Goal: Task Accomplishment & Management: Manage account settings

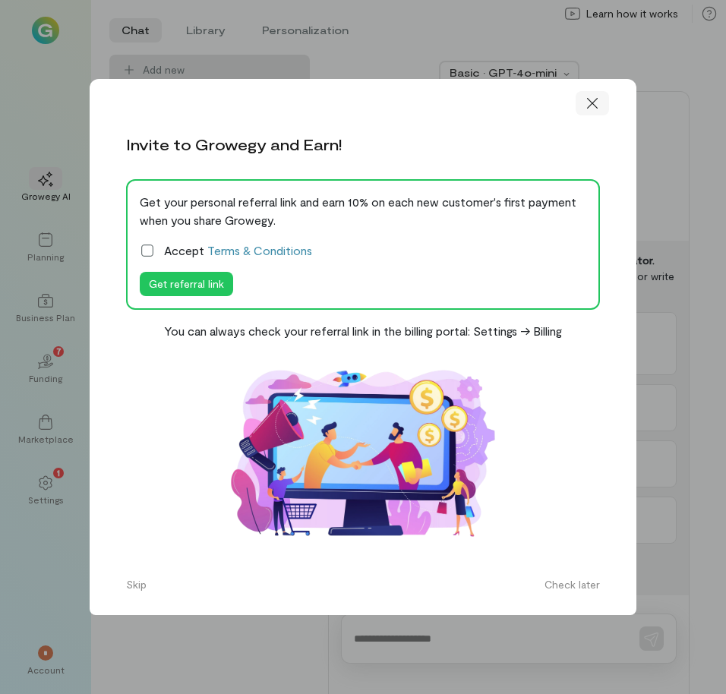
click at [598, 111] on icon at bounding box center [592, 103] width 15 height 15
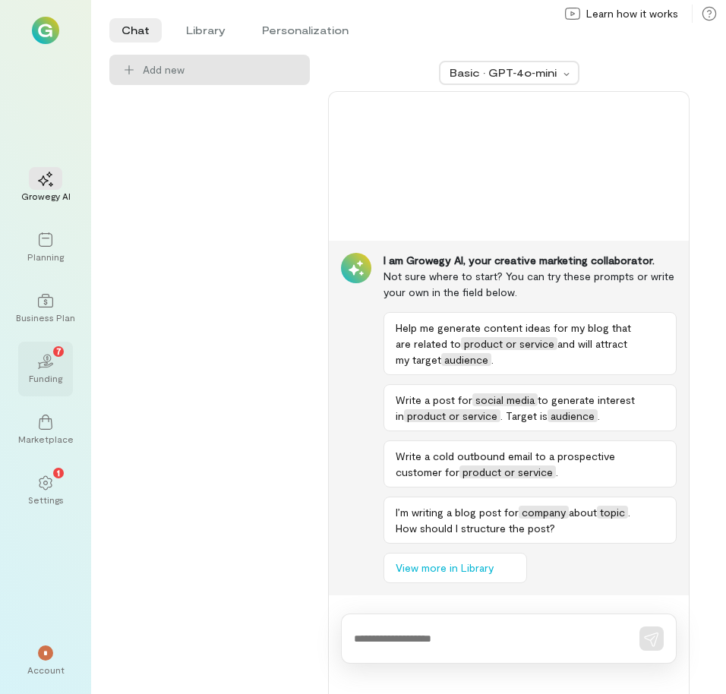
click at [66, 358] on div "02 7 Funding" at bounding box center [45, 369] width 55 height 55
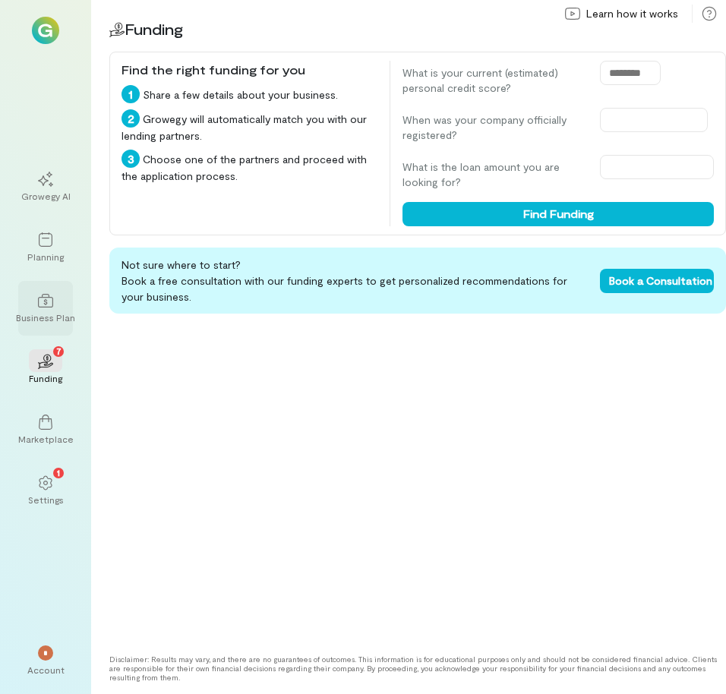
click at [39, 312] on div "Business Plan" at bounding box center [45, 317] width 59 height 12
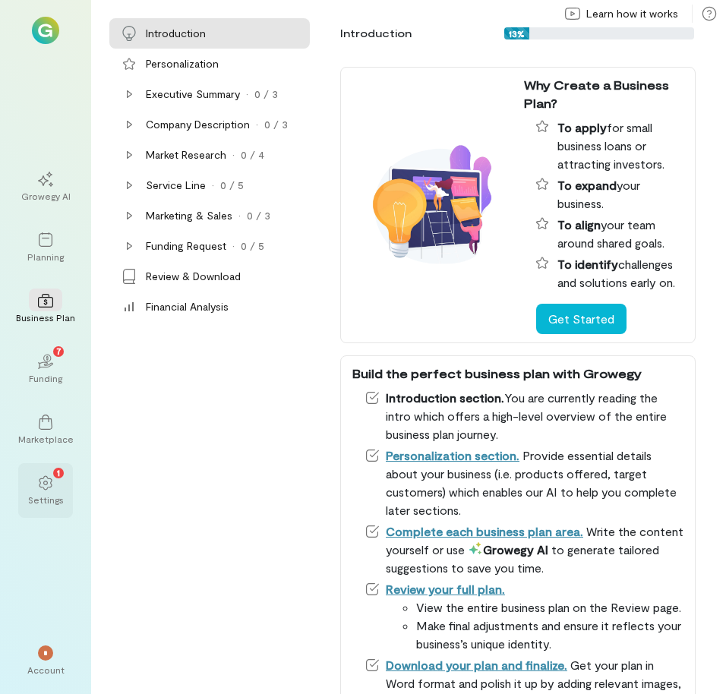
click at [42, 498] on div "Settings" at bounding box center [46, 500] width 36 height 12
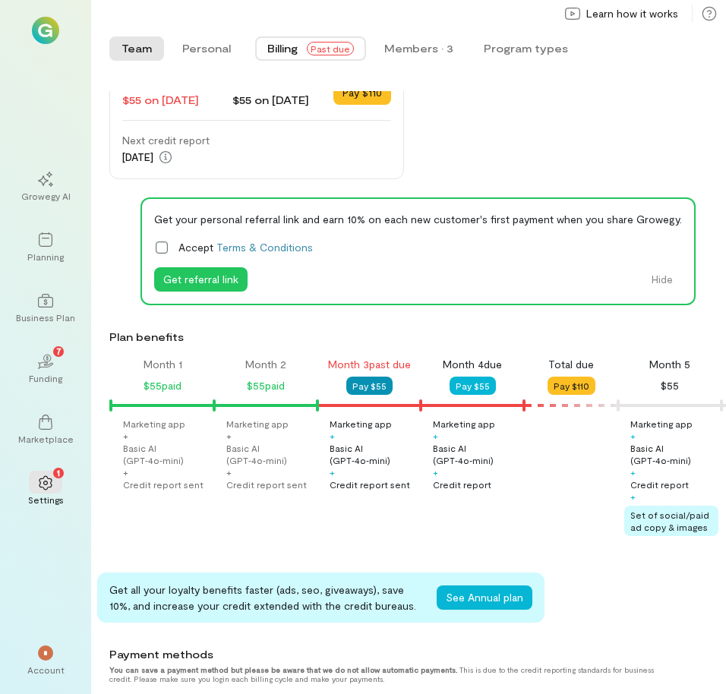
click at [374, 389] on button "Pay $55" at bounding box center [369, 386] width 46 height 18
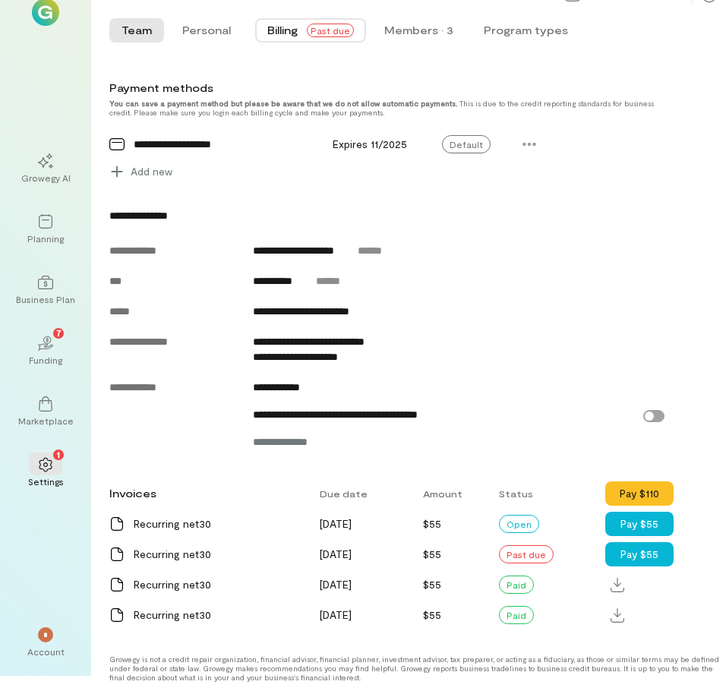
scroll to position [636, 0]
drag, startPoint x: 614, startPoint y: 242, endPoint x: 639, endPoint y: 207, distance: 42.8
click at [640, 207] on div "Current plan Monthly Price $55/month Manage Payment past due $55 on [DATE] Paym…" at bounding box center [417, 37] width 617 height 1188
click at [639, 207] on div "Current plan Monthly Price $55/month Manage Payment past due $55 on [DATE] Paym…" at bounding box center [417, 37] width 617 height 1188
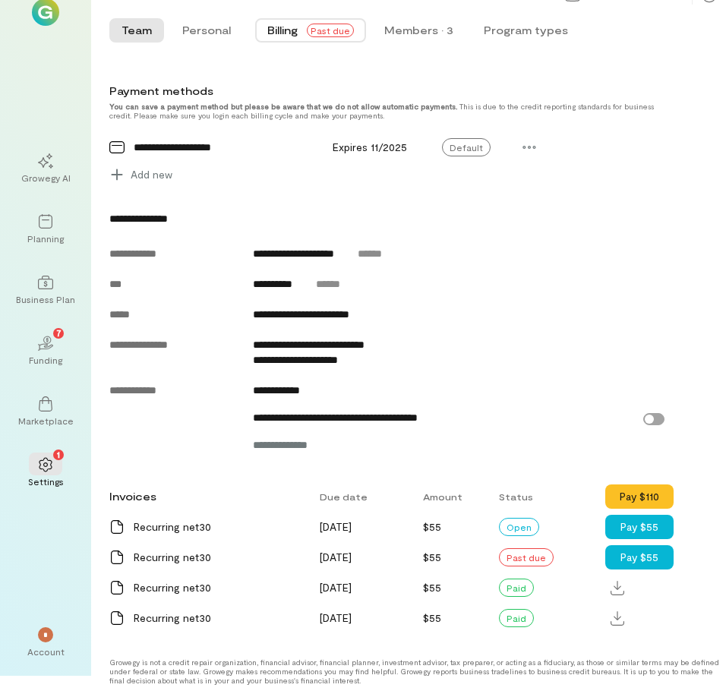
scroll to position [632, 0]
